Goal: Find specific fact: Find specific fact

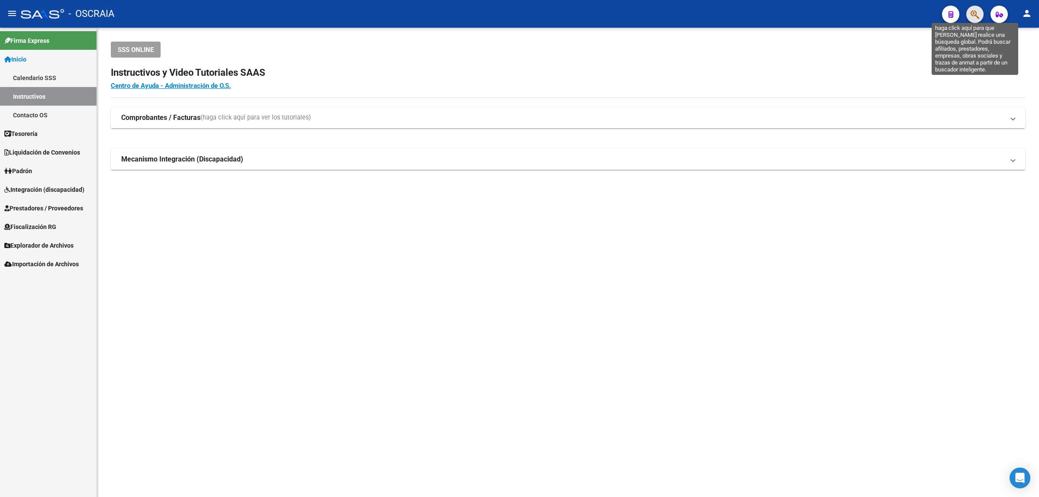
click at [977, 15] on icon "button" at bounding box center [974, 15] width 9 height 10
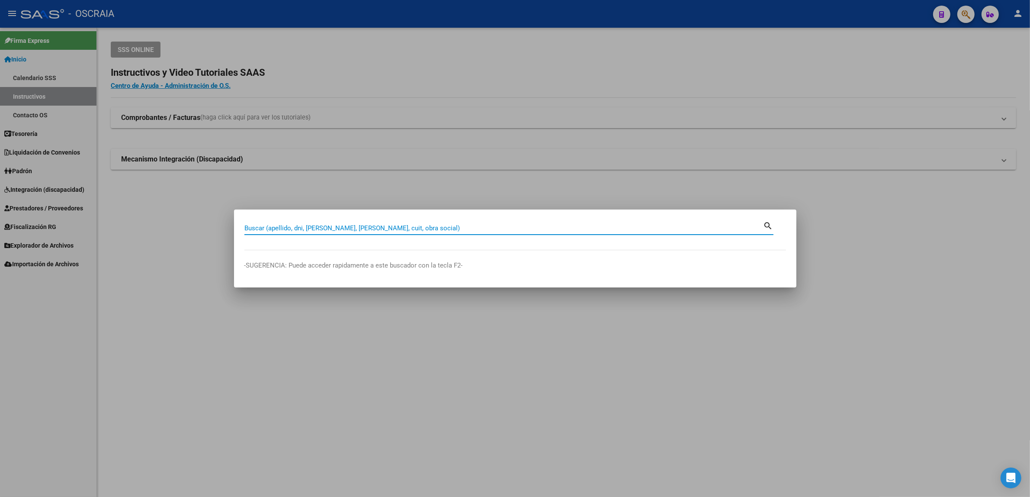
paste input "24429783"
type input "24429783"
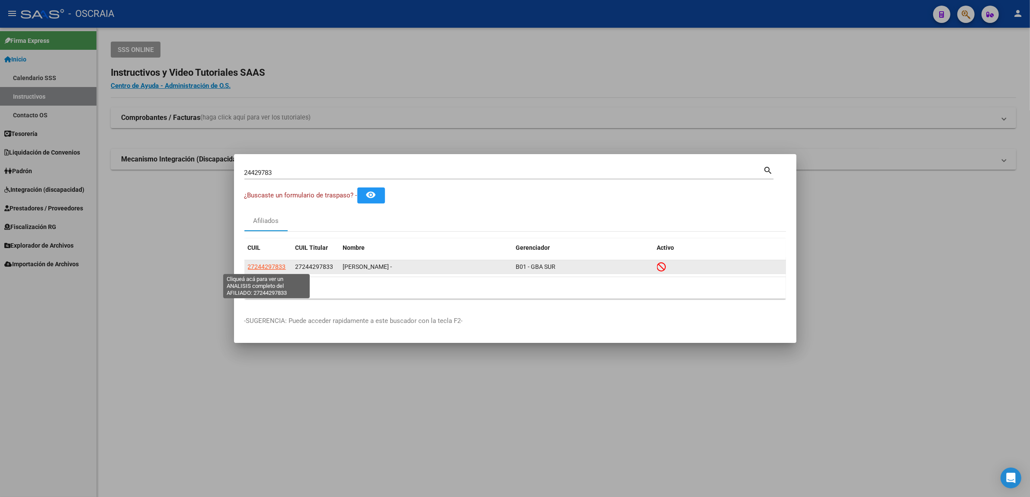
click at [276, 265] on span "27244297833" at bounding box center [267, 266] width 38 height 7
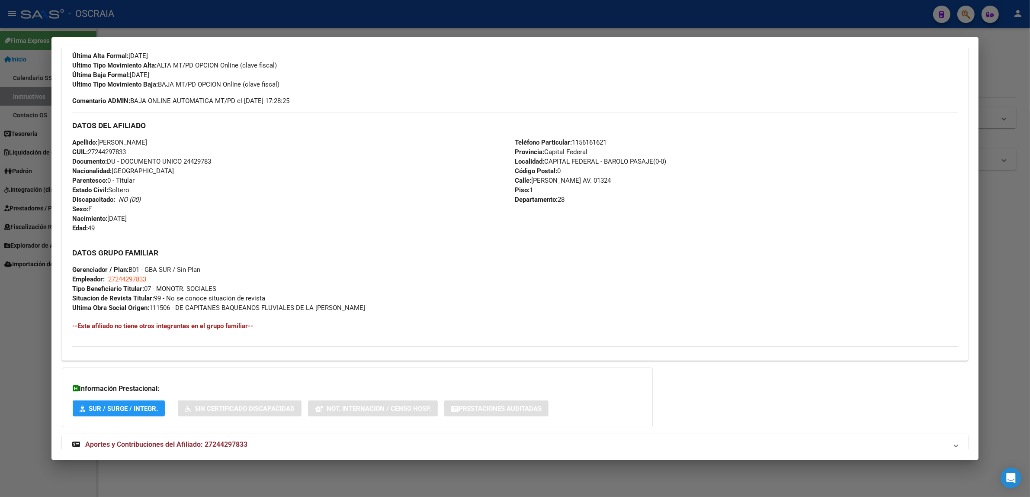
scroll to position [266, 0]
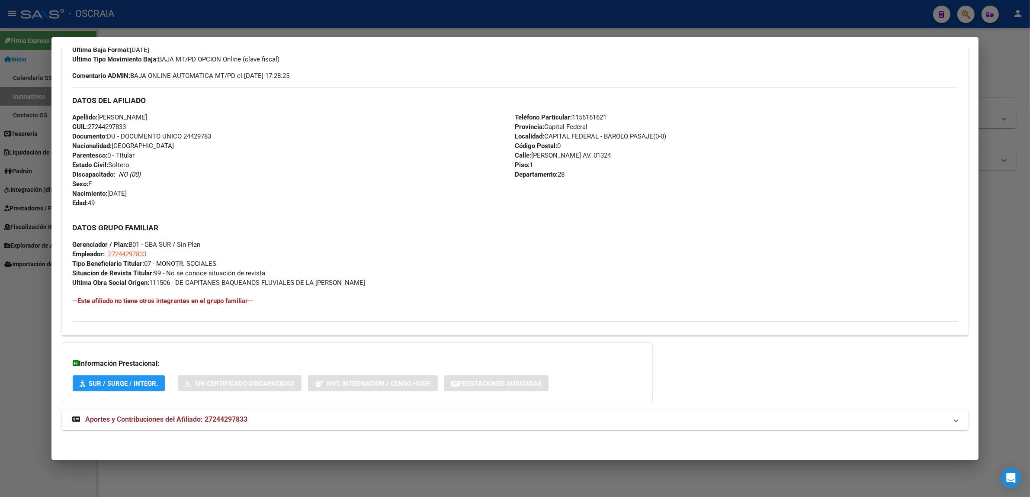
click at [161, 412] on mat-expansion-panel-header "Aportes y Contribuciones del Afiliado: 27244297833" at bounding box center [515, 419] width 907 height 21
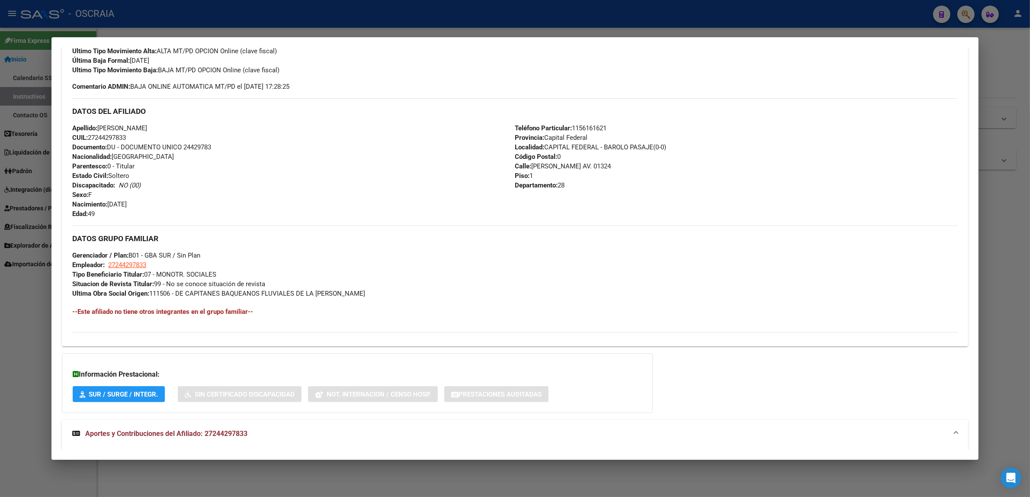
scroll to position [154, 0]
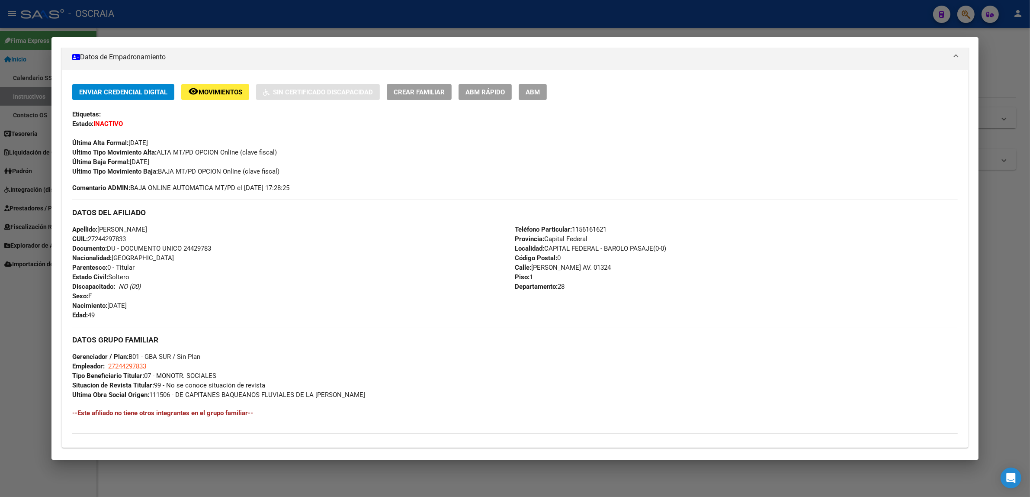
click at [119, 227] on span "Apellido: [PERSON_NAME]" at bounding box center [109, 229] width 75 height 8
click at [121, 226] on span "Apellido: [PERSON_NAME]" at bounding box center [109, 229] width 75 height 8
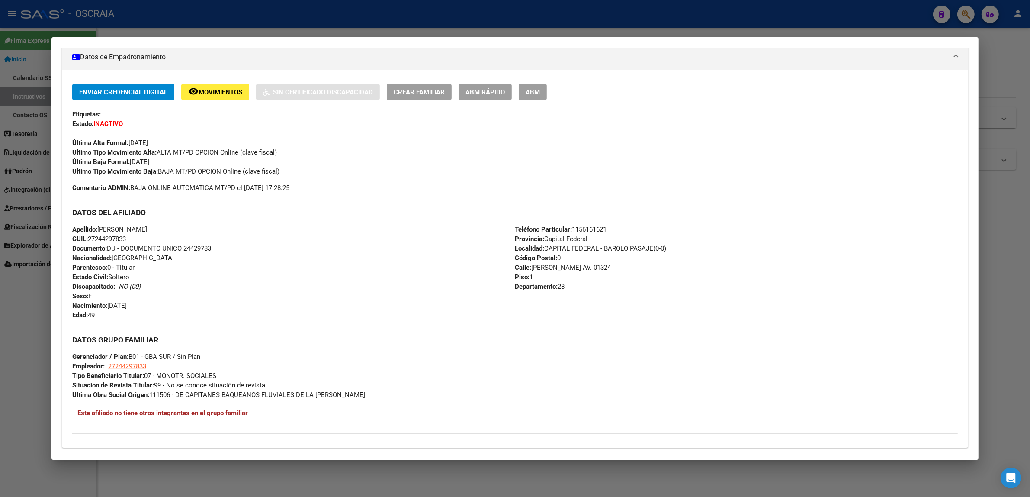
drag, startPoint x: 121, startPoint y: 226, endPoint x: 112, endPoint y: 227, distance: 9.6
click at [112, 227] on span "Apellido: [PERSON_NAME]" at bounding box center [109, 229] width 75 height 8
click at [100, 225] on div "Apellido: [PERSON_NAME]: 27244297833 Documento: DU - DOCUMENTO UNICO 24429783 N…" at bounding box center [293, 272] width 443 height 95
drag, startPoint x: 97, startPoint y: 225, endPoint x: 161, endPoint y: 228, distance: 63.7
click at [161, 228] on div "Apellido: [PERSON_NAME]: 27244297833 Documento: DU - DOCUMENTO UNICO 24429783 N…" at bounding box center [293, 272] width 443 height 95
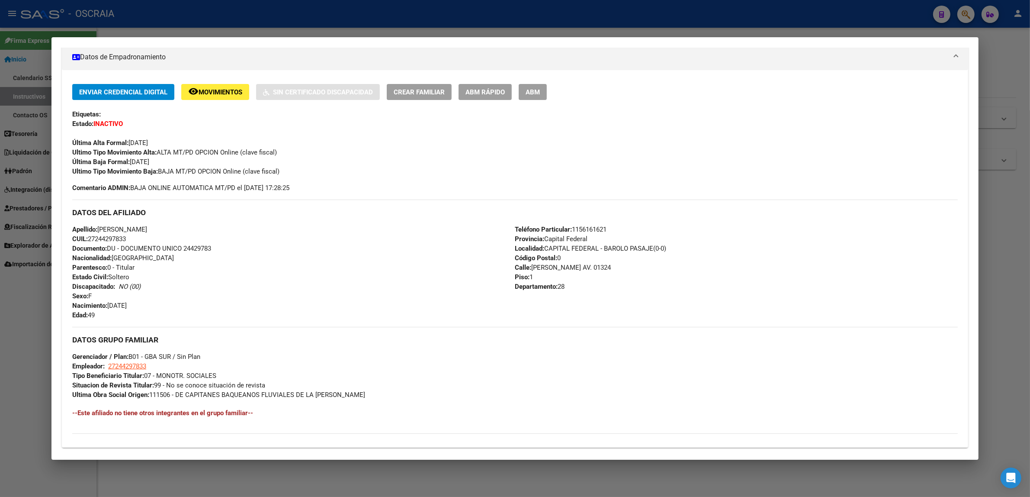
copy span "[PERSON_NAME]"
